Goal: Task Accomplishment & Management: Use online tool/utility

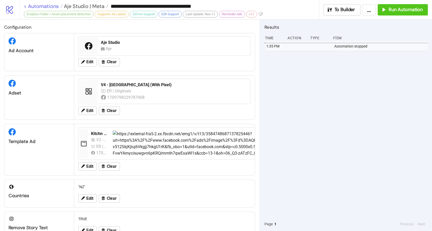
click at [49, 6] on link "< Automations" at bounding box center [43, 6] width 39 height 5
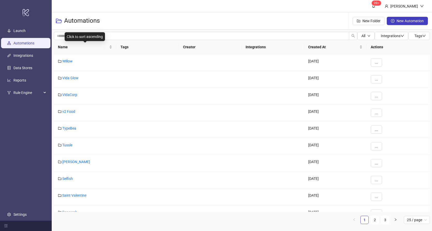
click at [71, 47] on span "Name" at bounding box center [83, 47] width 50 height 6
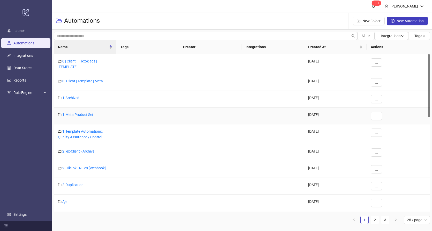
scroll to position [47, 0]
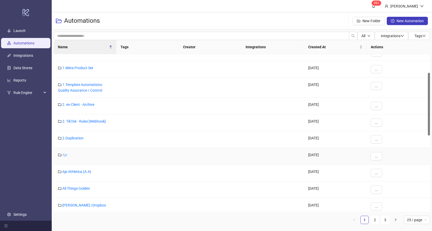
click at [65, 154] on link "Aje" at bounding box center [64, 155] width 5 height 4
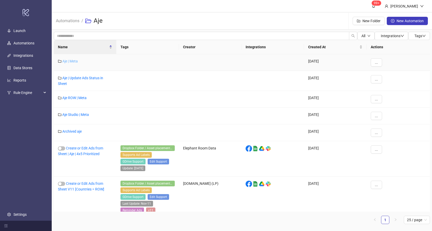
click at [71, 62] on link "Aje | Meta" at bounding box center [70, 61] width 16 height 4
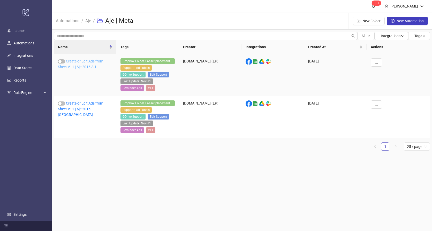
click at [85, 69] on link "Create or Edit Ads from Sheet V11 | Aje 2016 AU" at bounding box center [80, 64] width 45 height 10
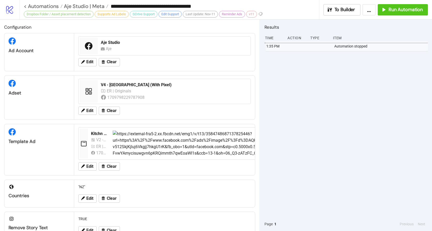
type input "**********"
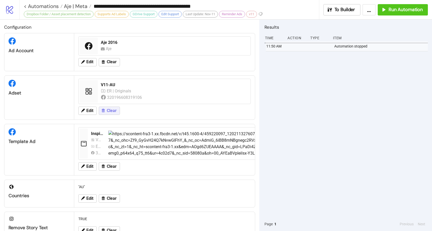
click at [107, 109] on span "Clear" at bounding box center [112, 111] width 10 height 5
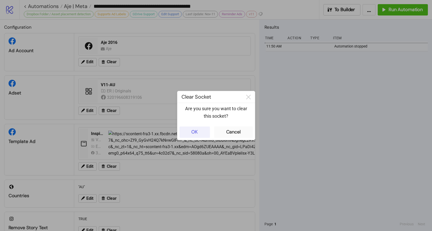
click at [196, 129] on div "OK" at bounding box center [194, 132] width 6 height 6
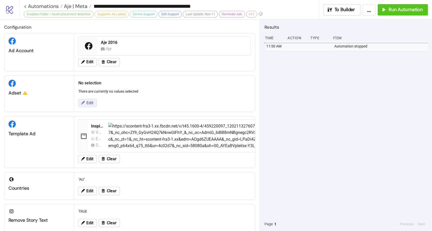
click at [94, 106] on button "Edit" at bounding box center [87, 103] width 18 height 8
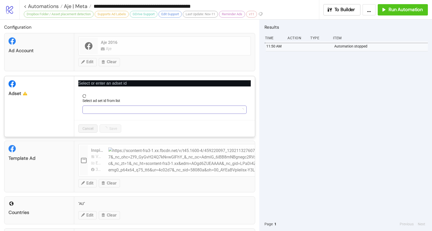
click at [120, 109] on input "Select ad set id from list" at bounding box center [162, 110] width 153 height 8
paste input "**********"
type input "**********"
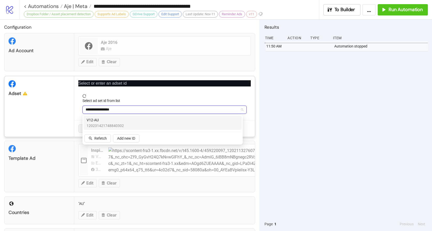
click at [110, 123] on span "120231421748840302" at bounding box center [105, 126] width 37 height 6
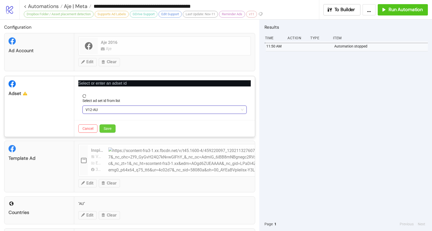
click at [112, 129] on button "Save" at bounding box center [108, 129] width 16 height 8
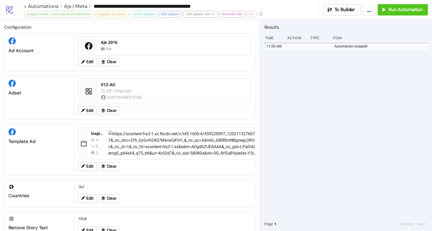
click at [166, 25] on h2 "Configuration" at bounding box center [129, 27] width 251 height 7
click at [301, 96] on div "11:50 AM Automation stopped" at bounding box center [346, 129] width 163 height 176
click at [404, 10] on span "Run Automation" at bounding box center [406, 10] width 34 height 6
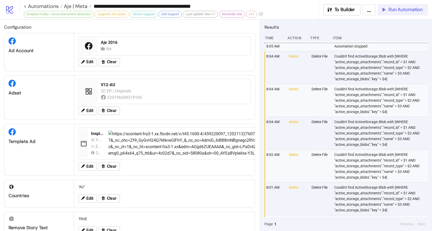
click at [397, 9] on span "Run Automation" at bounding box center [406, 10] width 34 height 6
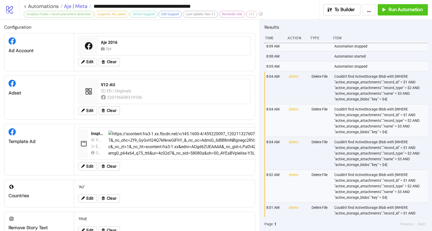
click at [81, 7] on span "Aje | Meta" at bounding box center [75, 6] width 25 height 7
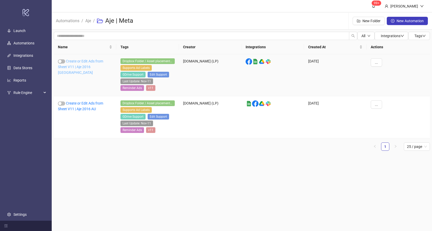
click at [91, 65] on link "Create or Edit Ads from Sheet V11 | Aje 2016 [GEOGRAPHIC_DATA]" at bounding box center [80, 67] width 45 height 16
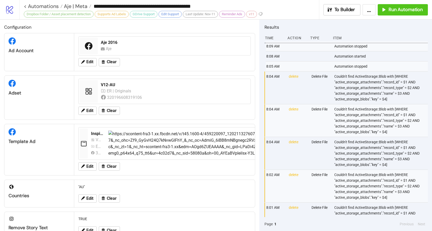
type input "**********"
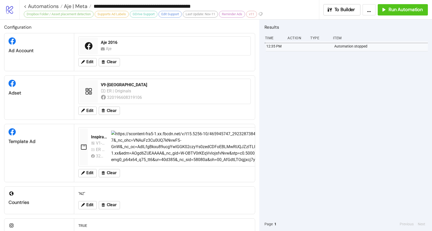
click at [346, 109] on div "12:35 PM Automation stopped" at bounding box center [346, 129] width 163 height 176
click at [398, 13] on button "Run Automation" at bounding box center [403, 9] width 50 height 11
